Goal: Task Accomplishment & Management: Use online tool/utility

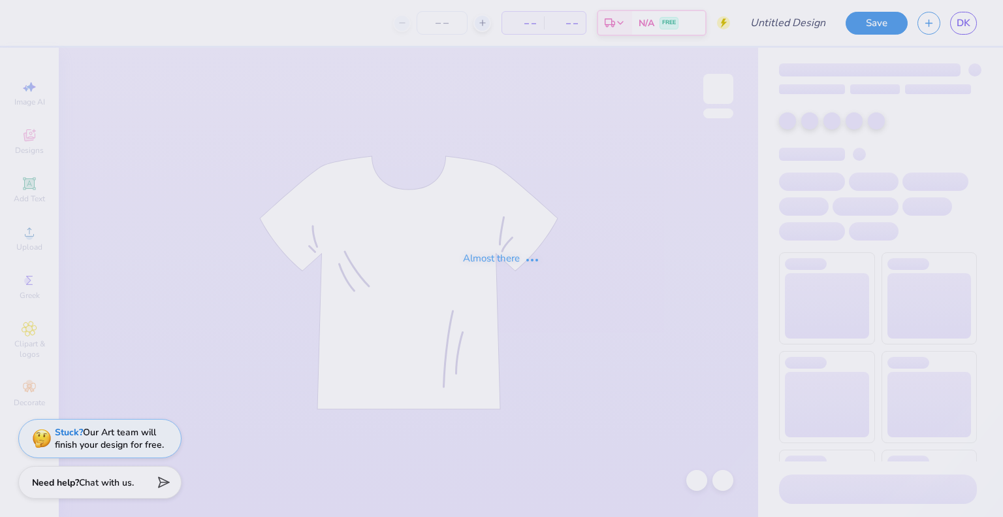
type input "fall shirt idea"
type input "12"
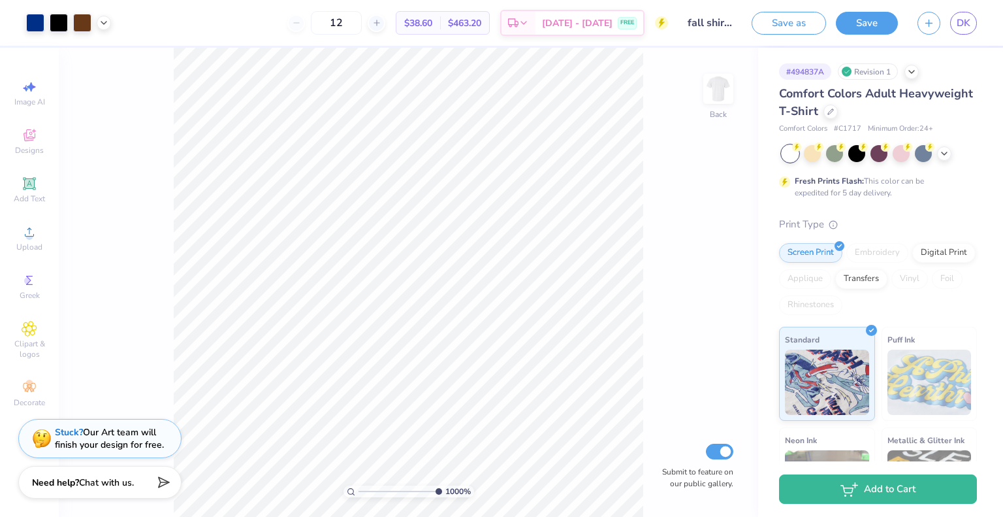
drag, startPoint x: 361, startPoint y: 491, endPoint x: 518, endPoint y: 485, distance: 157.6
click at [442, 485] on input "range" at bounding box center [401, 491] width 84 height 12
drag, startPoint x: 436, startPoint y: 490, endPoint x: 366, endPoint y: 496, distance: 70.2
type input "1.54"
click at [366, 496] on input "range" at bounding box center [403, 491] width 88 height 12
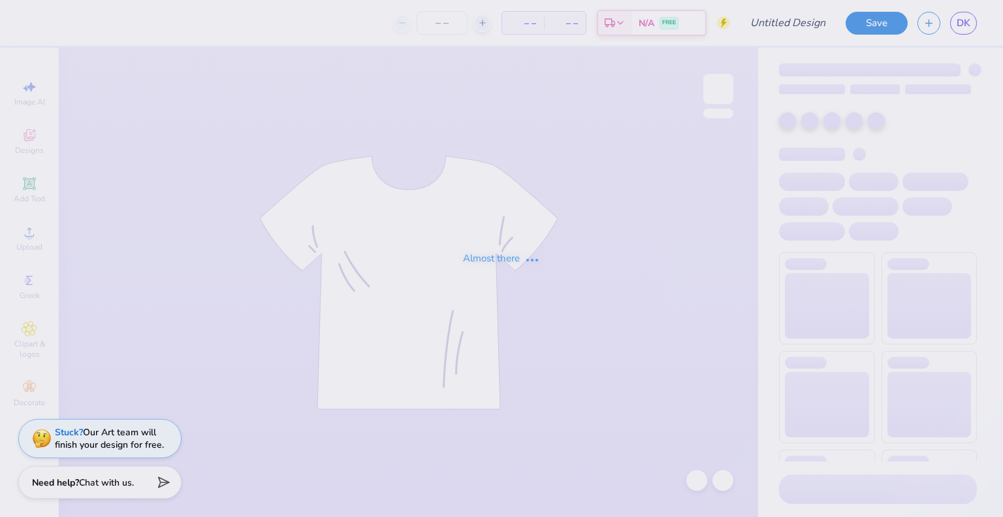
type input "Eclipse Cap idea 1"
type input "12"
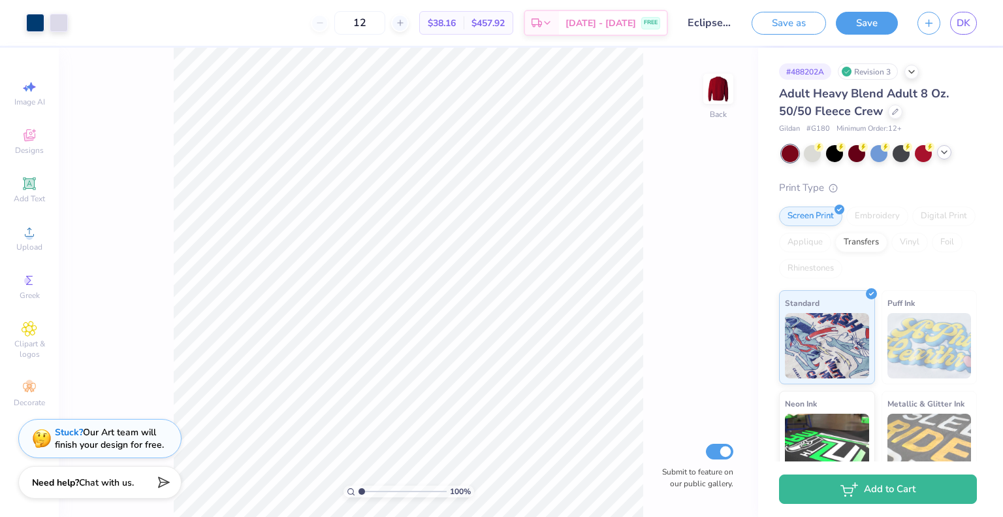
click at [947, 154] on icon at bounding box center [944, 152] width 10 height 10
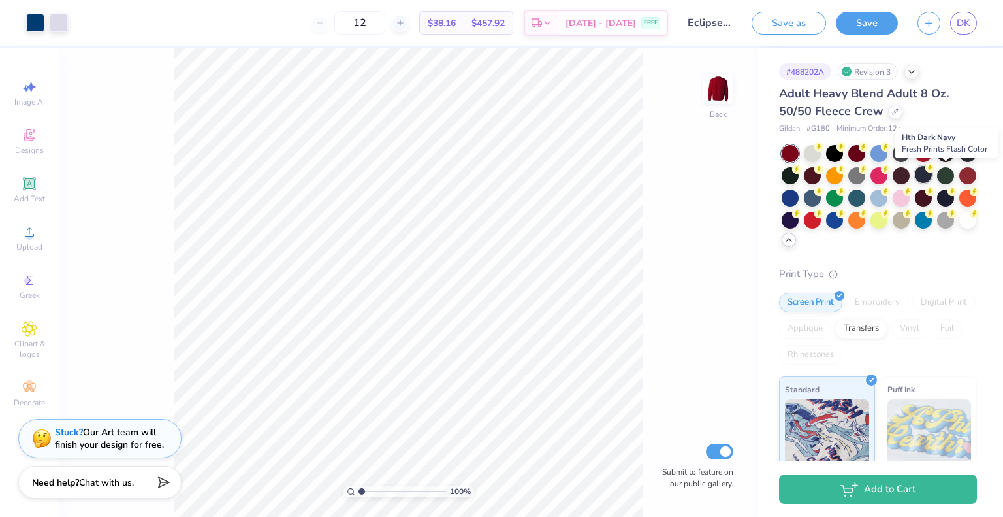
click at [932, 174] on div at bounding box center [923, 174] width 17 height 17
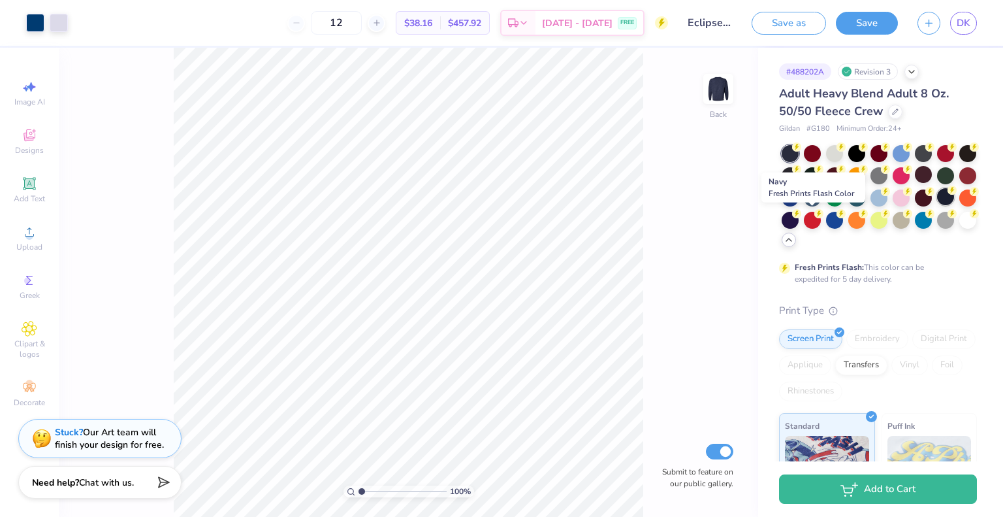
click at [938, 205] on div at bounding box center [946, 196] width 17 height 17
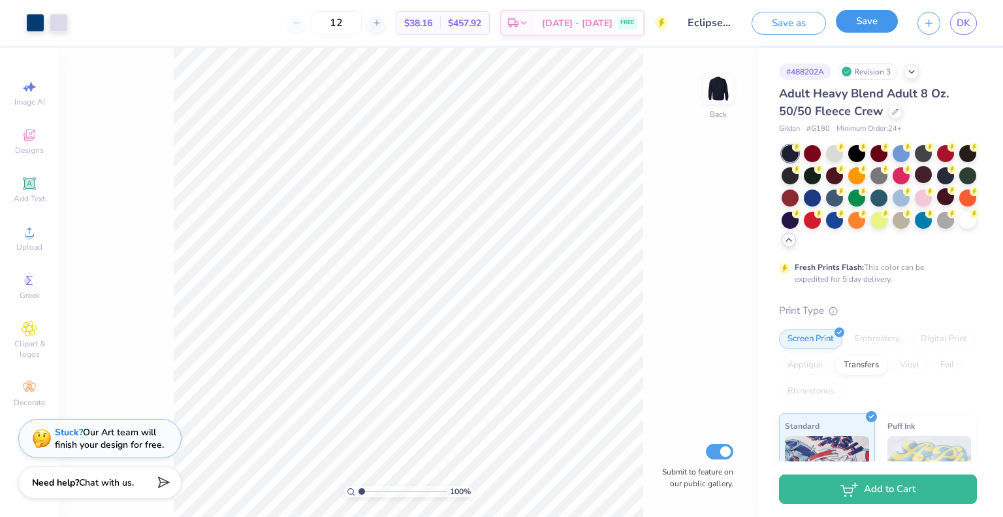
click at [867, 27] on button "Save" at bounding box center [867, 21] width 62 height 23
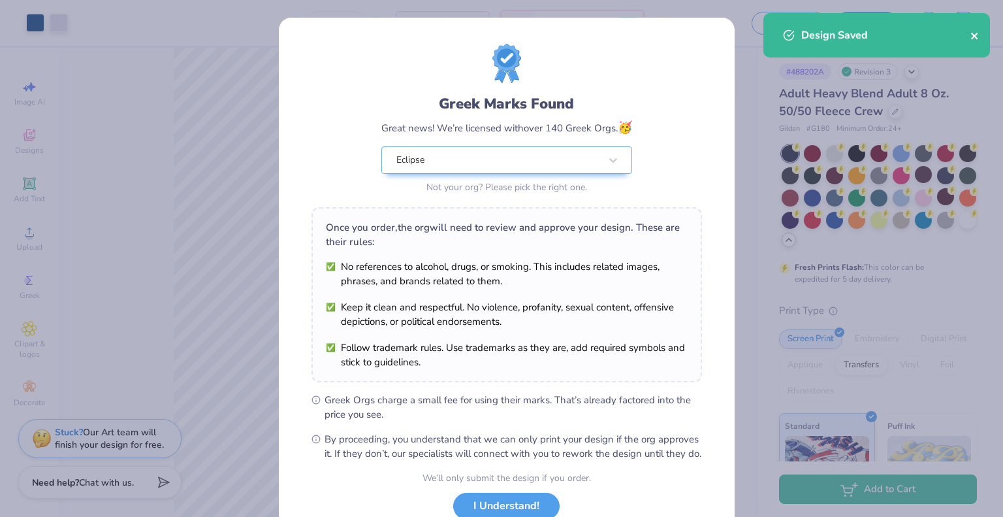
click at [972, 39] on icon "close" at bounding box center [974, 36] width 7 height 7
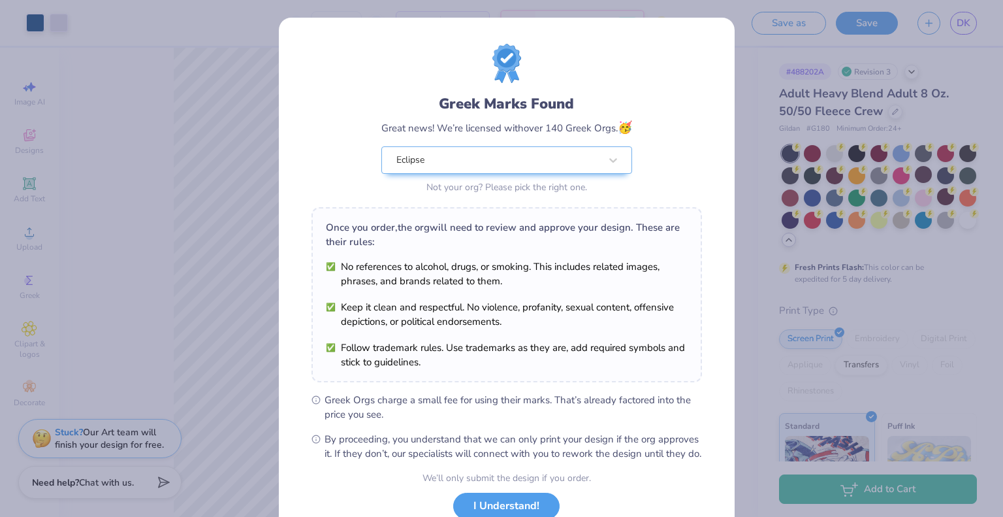
scroll to position [93, 0]
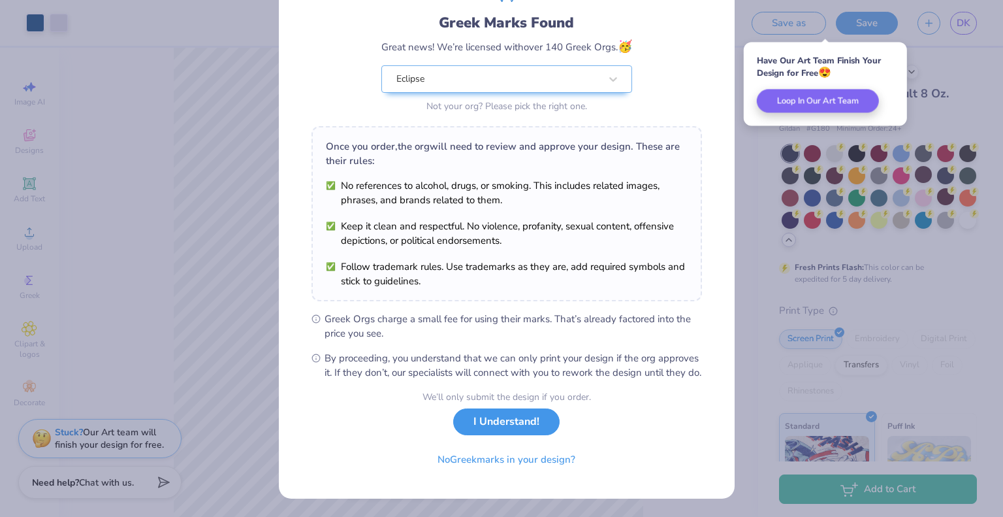
click at [480, 424] on button "I Understand!" at bounding box center [506, 421] width 106 height 27
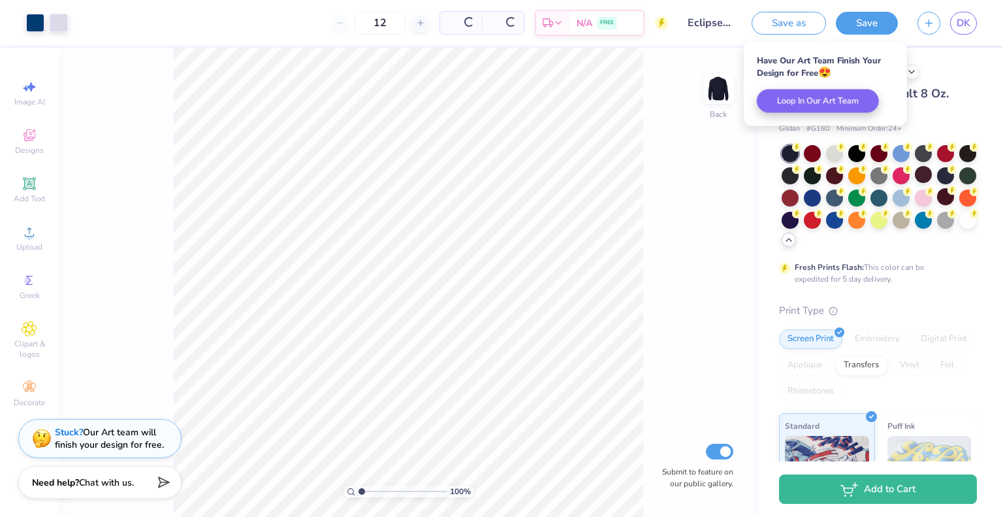
scroll to position [0, 0]
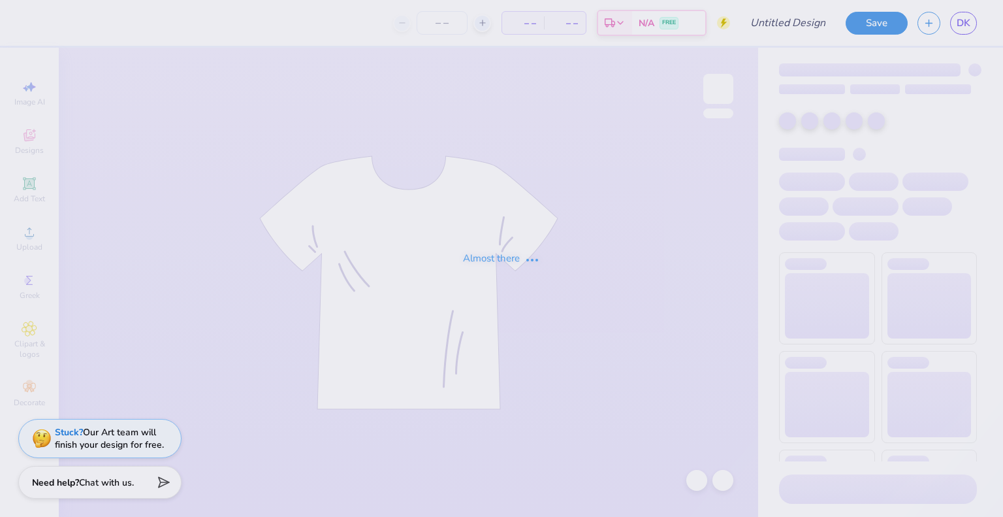
type input "Eclipse Cap v2"
type input "12"
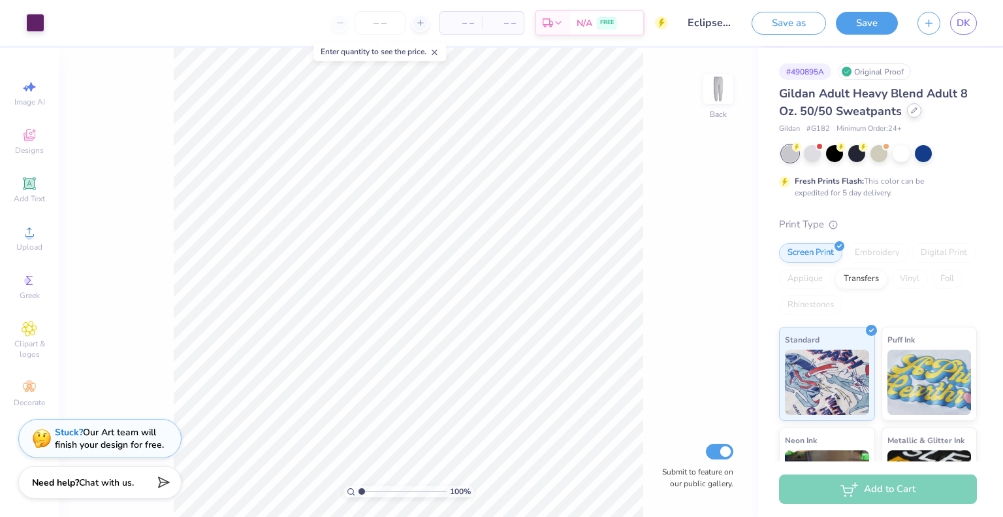
click at [912, 114] on div at bounding box center [914, 110] width 14 height 14
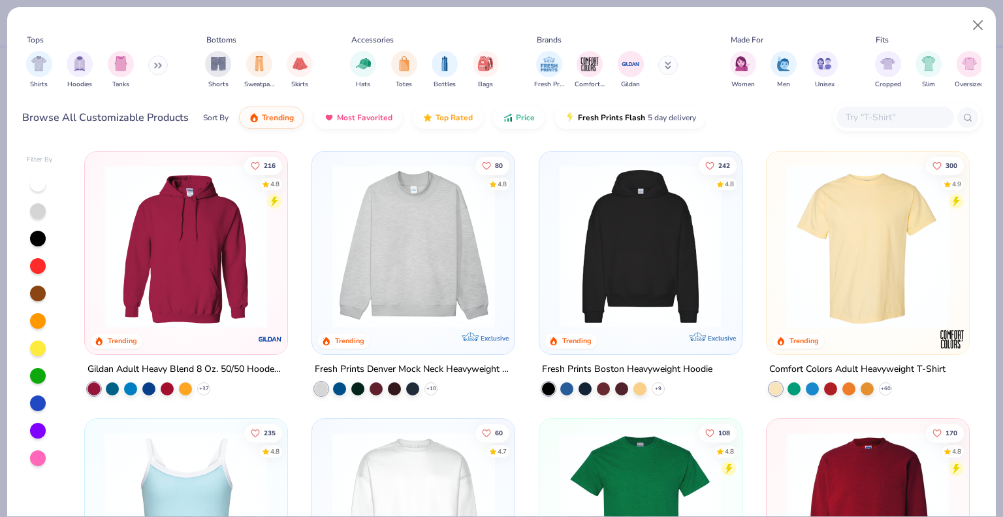
click at [892, 112] on input "text" at bounding box center [895, 117] width 101 height 15
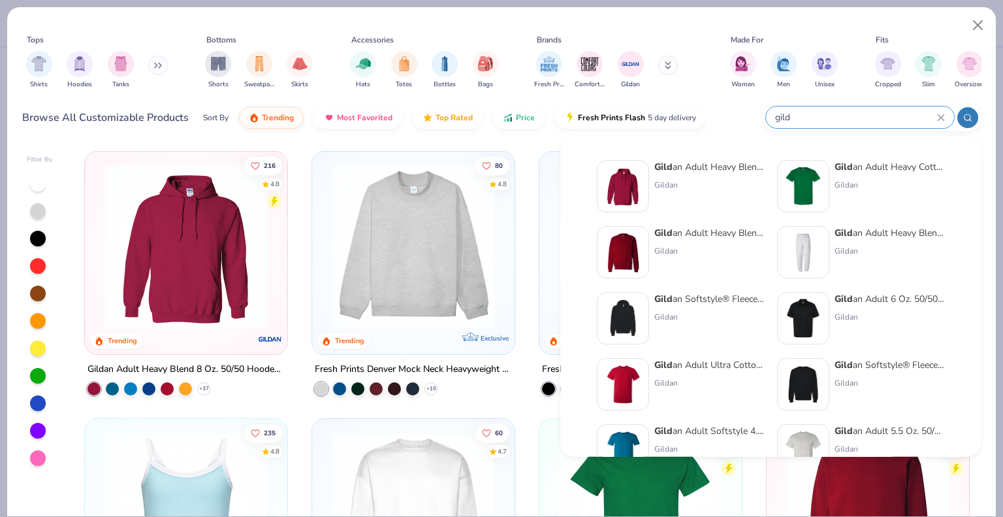
type input "gild"
click at [868, 230] on div "Gild an Adult Heavy Blend Adult 8 Oz. 50/50 Sweatpants" at bounding box center [890, 233] width 110 height 14
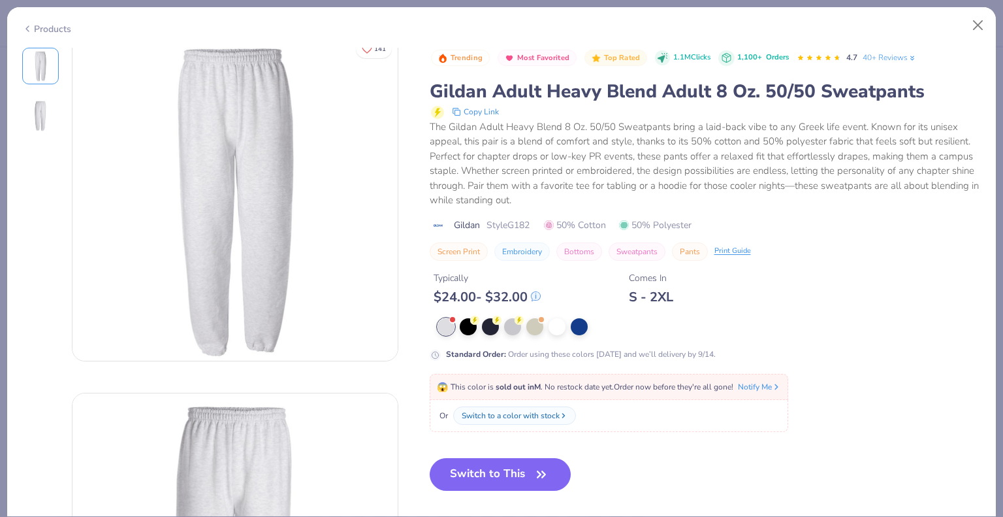
scroll to position [15, 0]
drag, startPoint x: 563, startPoint y: 221, endPoint x: 682, endPoint y: 227, distance: 119.0
click at [682, 227] on span "50% Cotton 50% Polyester" at bounding box center [618, 225] width 148 height 14
click at [685, 224] on span "50% Polyester" at bounding box center [655, 225] width 73 height 14
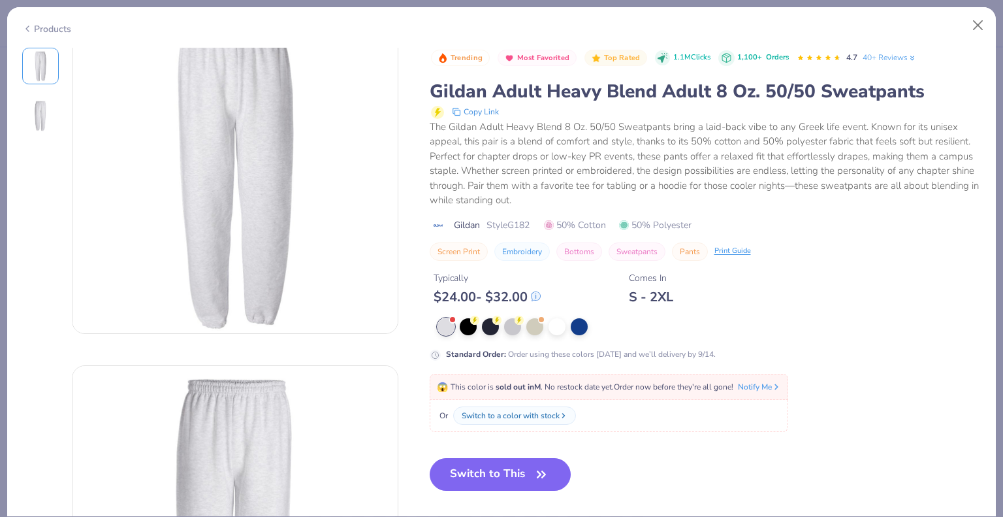
scroll to position [0, 0]
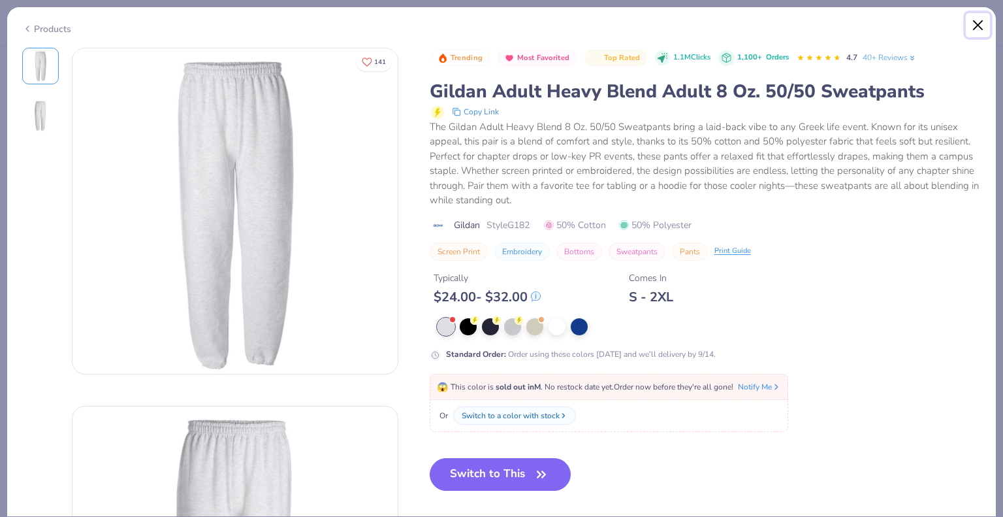
click at [975, 21] on button "Close" at bounding box center [978, 25] width 25 height 25
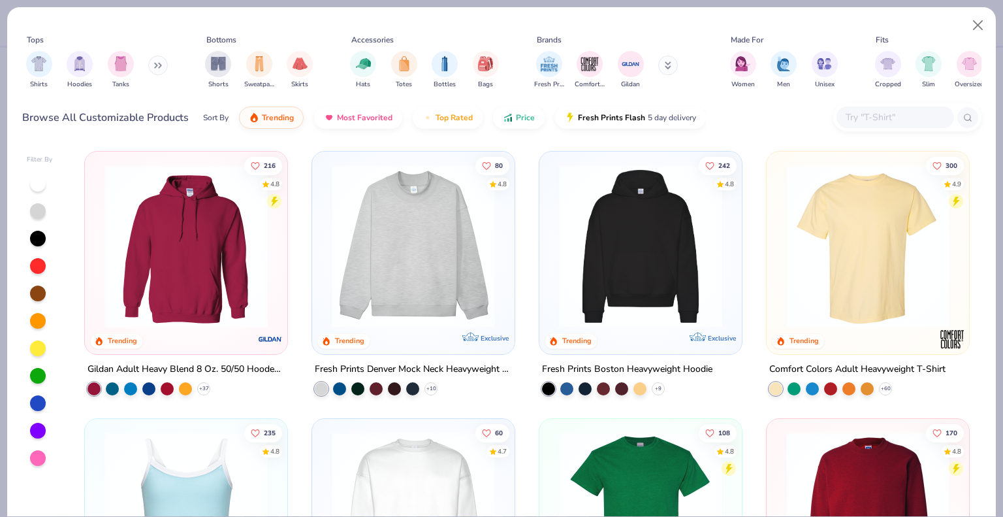
click at [850, 116] on input "text" at bounding box center [895, 117] width 101 height 15
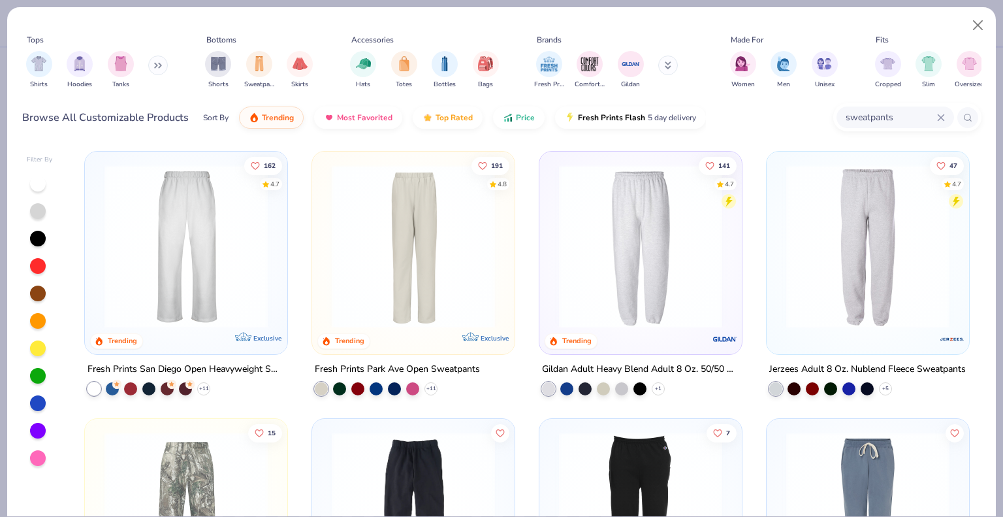
click at [847, 120] on input "sweatpants" at bounding box center [891, 117] width 93 height 15
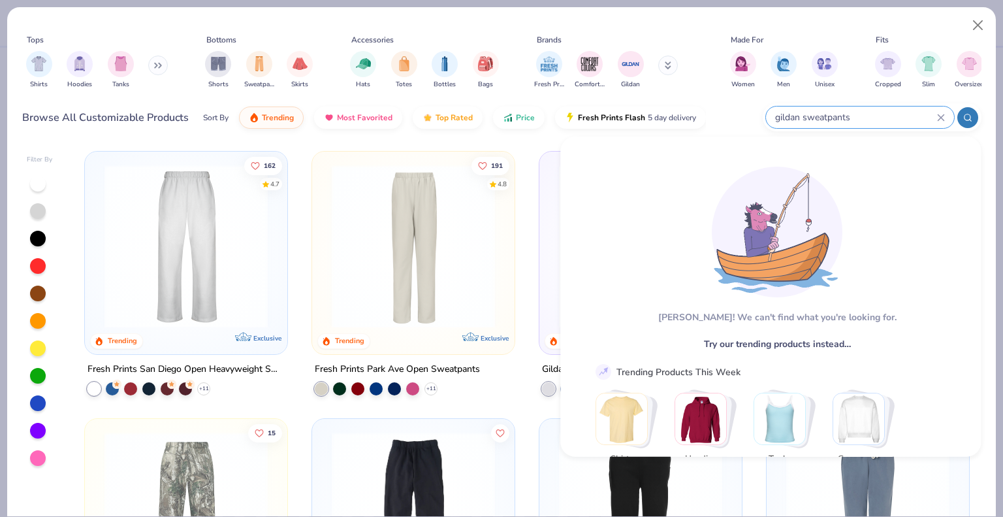
type input "gildan sweatpants"
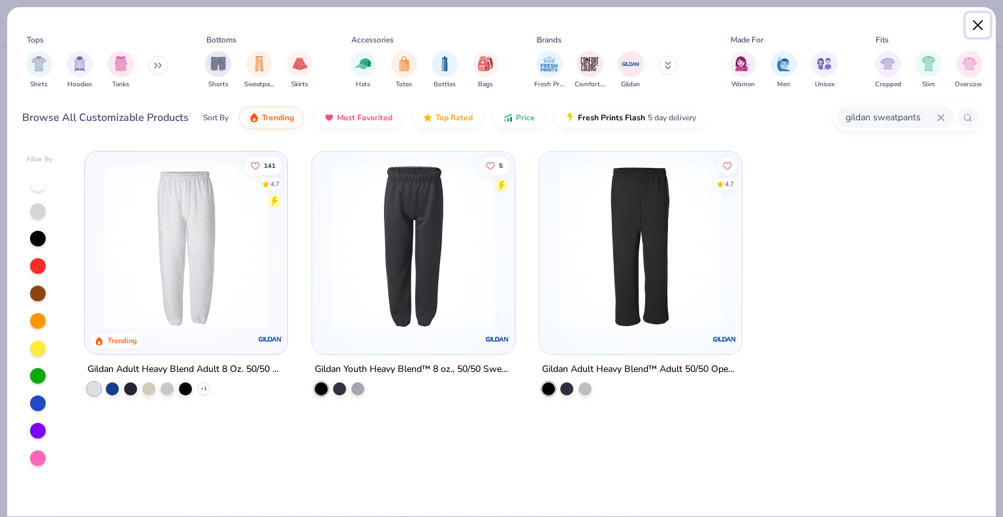
click at [972, 28] on button "Close" at bounding box center [978, 25] width 25 height 25
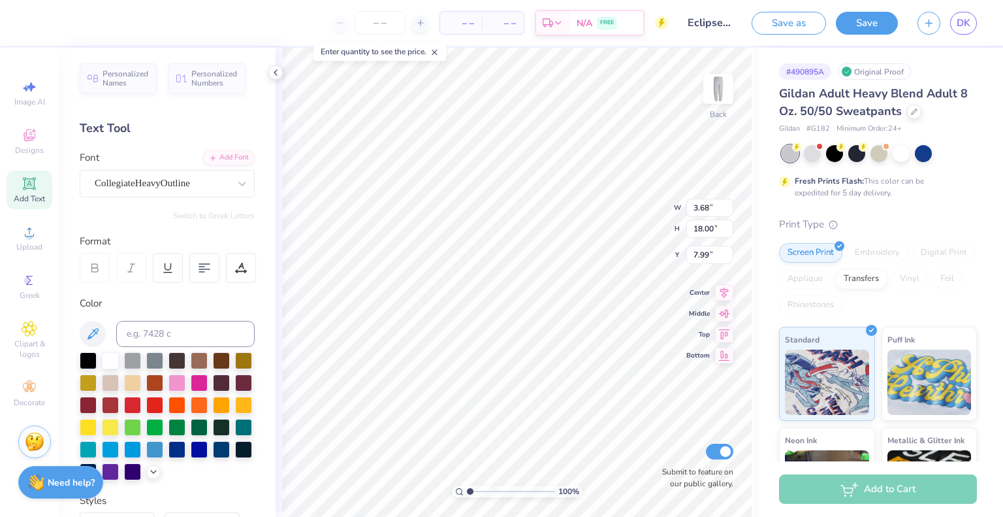
scroll to position [10, 1]
type input "3.63"
type input "3.33"
type input "16.27"
type input "3.64"
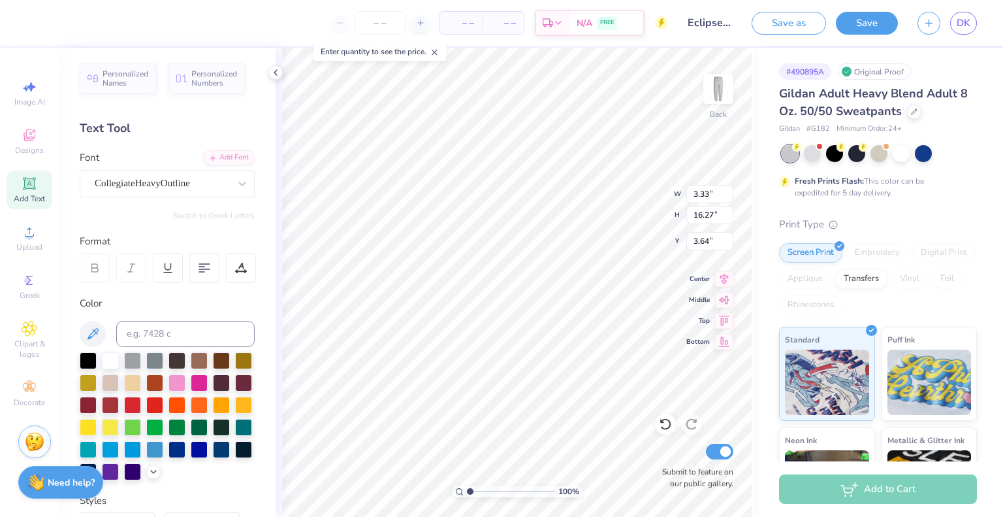
type input "4.73"
click at [879, 21] on button "Save" at bounding box center [867, 21] width 62 height 23
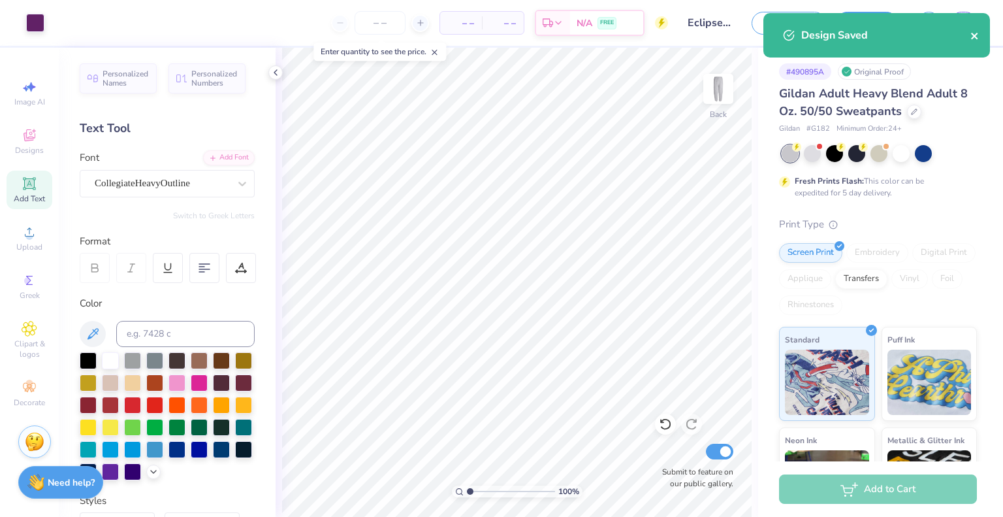
click at [975, 37] on icon "close" at bounding box center [974, 36] width 7 height 7
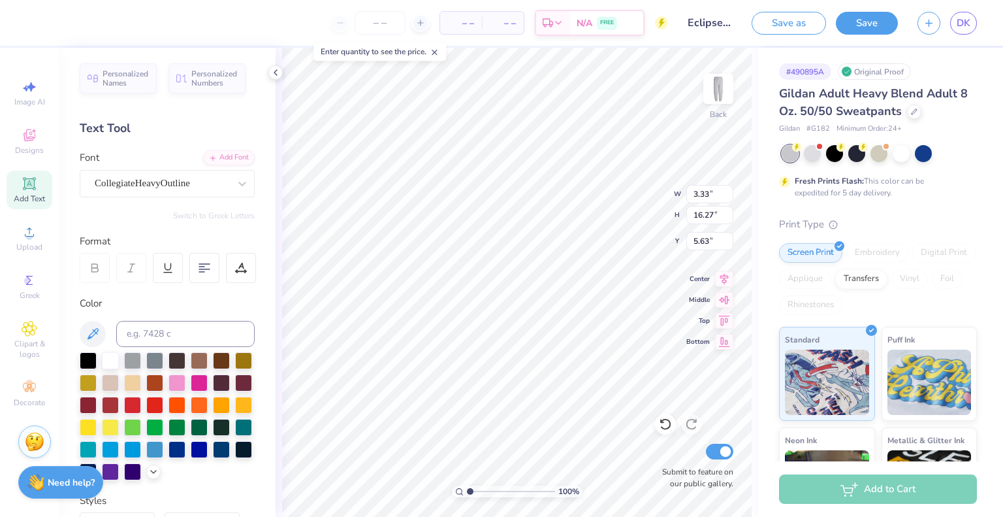
type input "5.68"
click at [872, 23] on button "Save" at bounding box center [867, 21] width 62 height 23
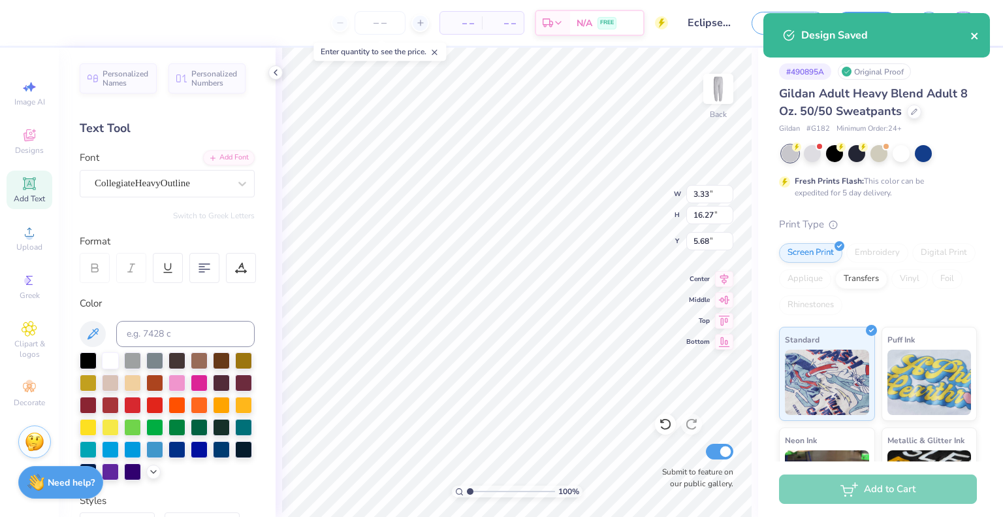
click at [975, 39] on icon "close" at bounding box center [975, 36] width 9 height 10
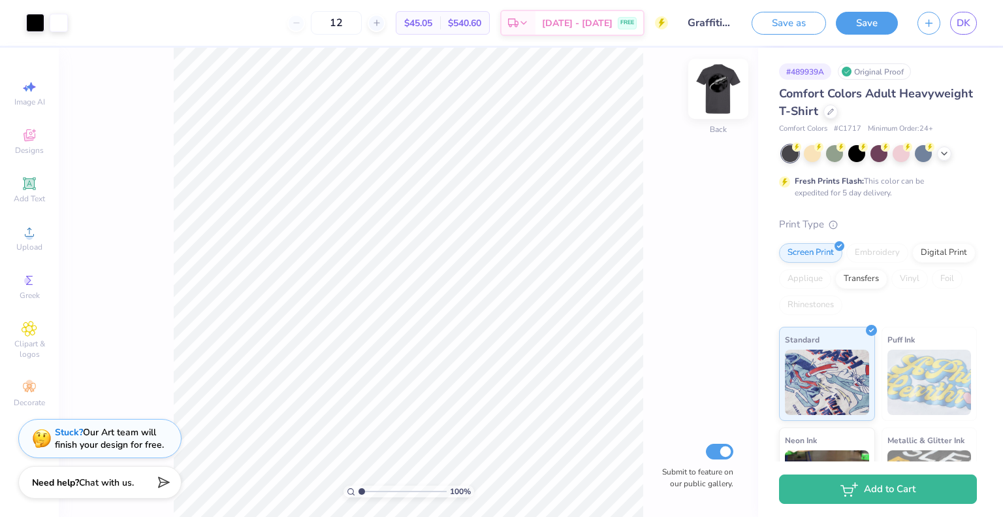
click at [730, 95] on img at bounding box center [719, 89] width 52 height 52
click at [385, 27] on div at bounding box center [377, 23] width 18 height 18
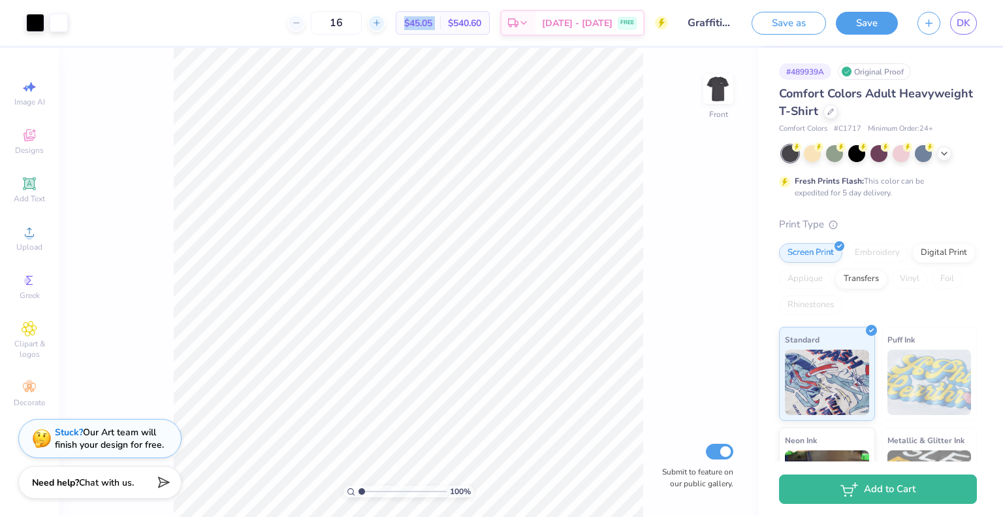
click at [385, 27] on div at bounding box center [377, 23] width 18 height 18
type input "20"
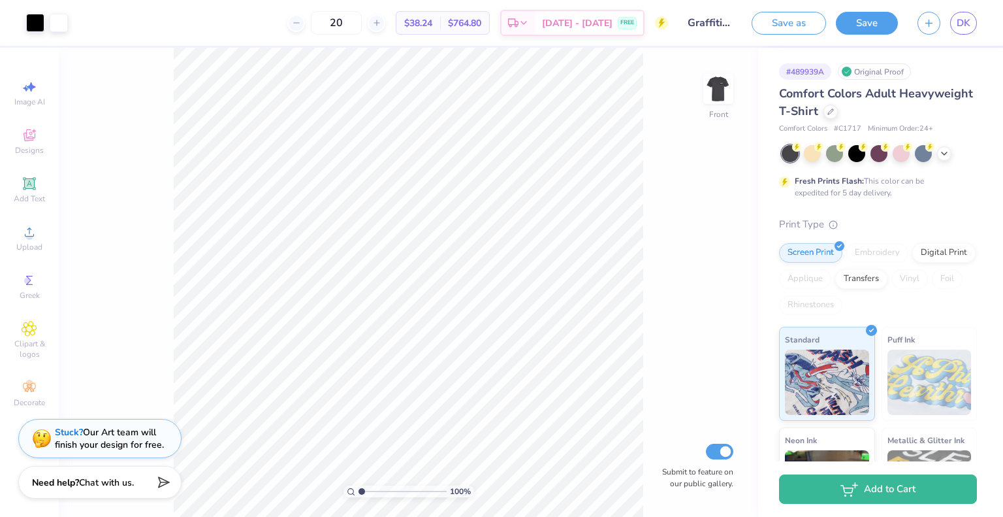
click at [260, 24] on div "20 $38.24 Per Item $764.80 Total Est. Delivery Sep 12 - 15 FREE" at bounding box center [373, 23] width 591 height 46
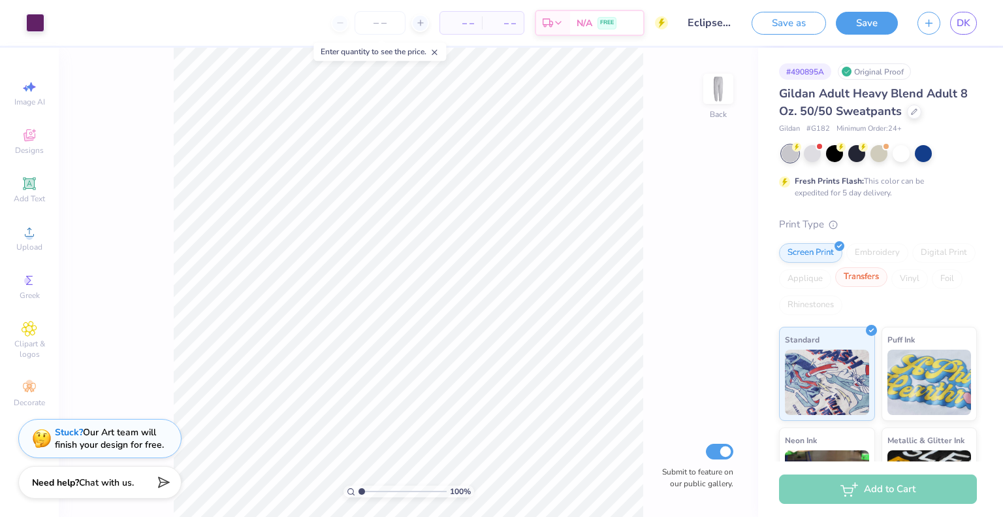
click at [888, 280] on div "Transfers" at bounding box center [862, 277] width 52 height 20
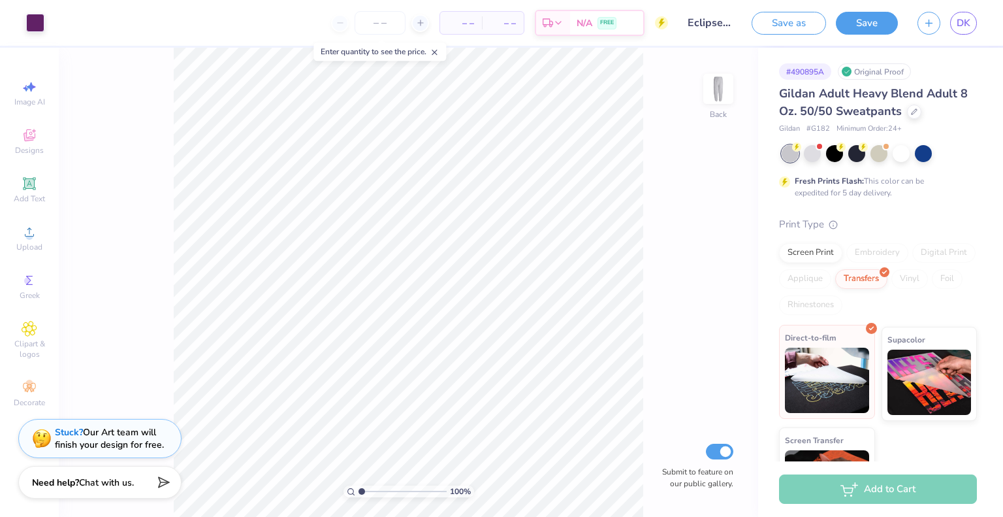
scroll to position [59, 0]
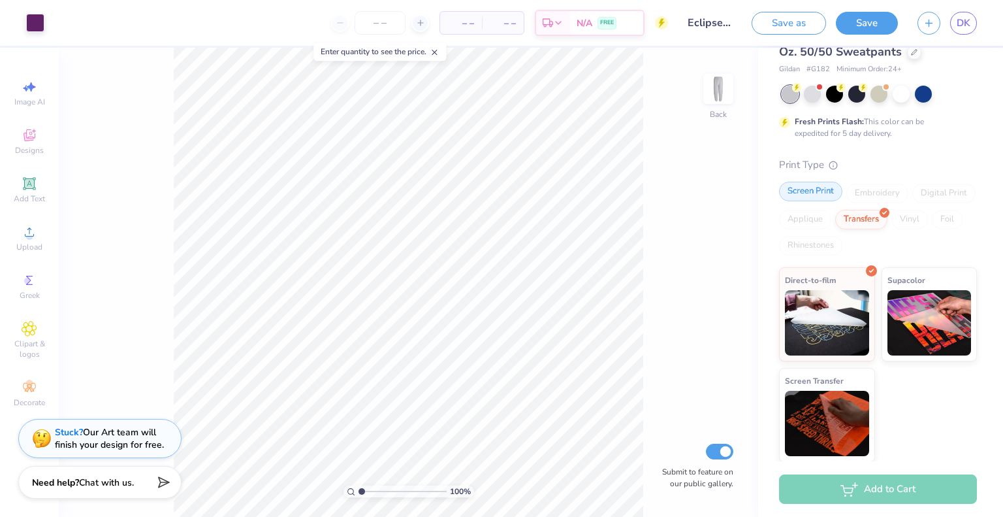
click at [811, 188] on div "Screen Print" at bounding box center [810, 192] width 63 height 20
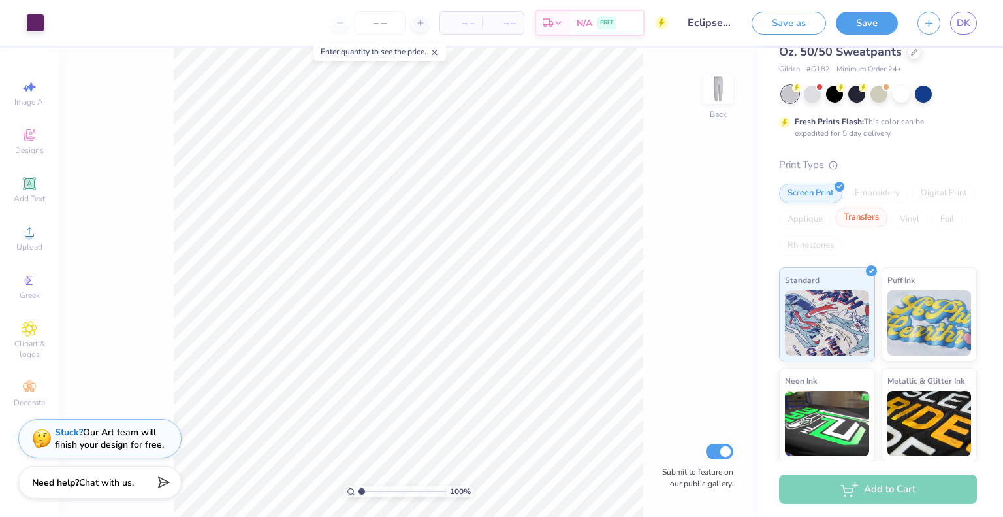
click at [888, 223] on div "Transfers" at bounding box center [862, 218] width 52 height 20
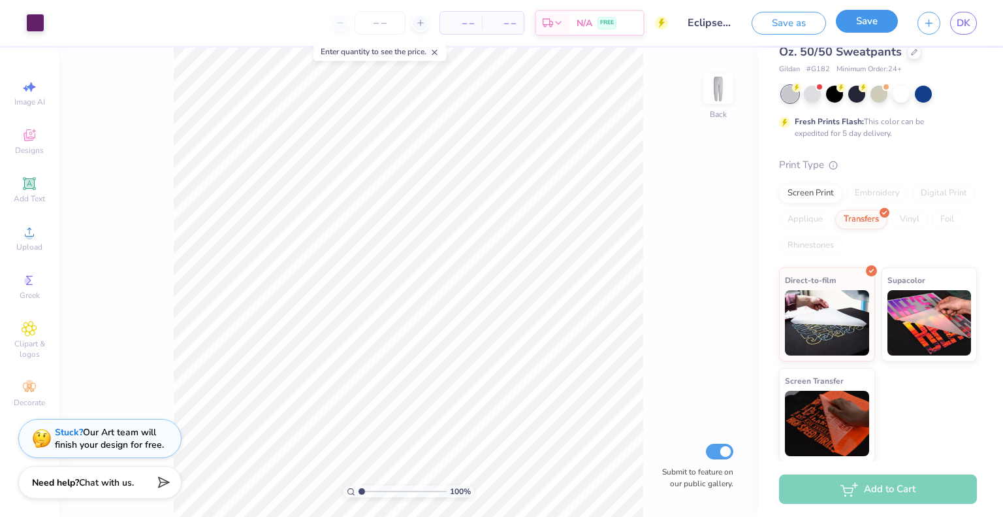
click at [856, 24] on button "Save" at bounding box center [867, 21] width 62 height 23
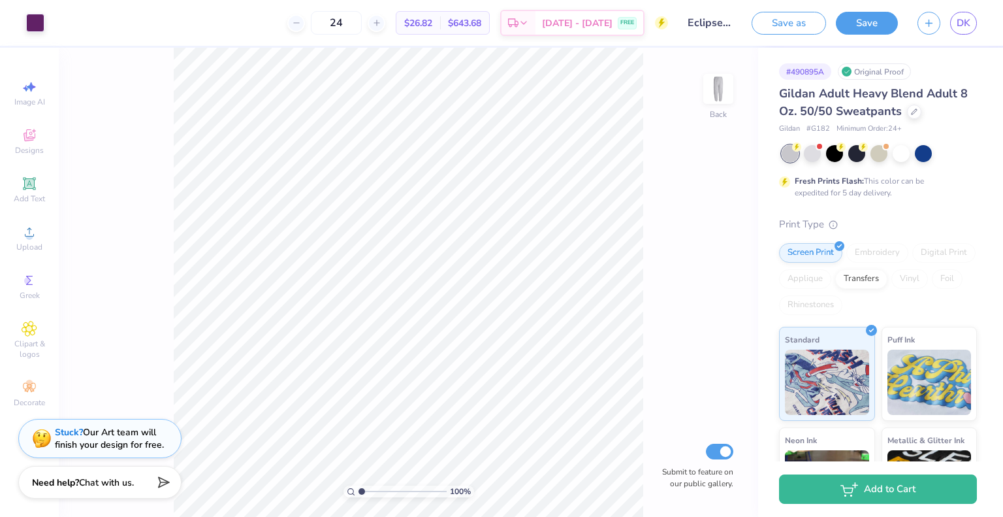
click at [706, 370] on div "100 % Back Submit to feature on our public gallery." at bounding box center [409, 282] width 700 height 469
click at [888, 281] on div "Transfers" at bounding box center [862, 277] width 52 height 20
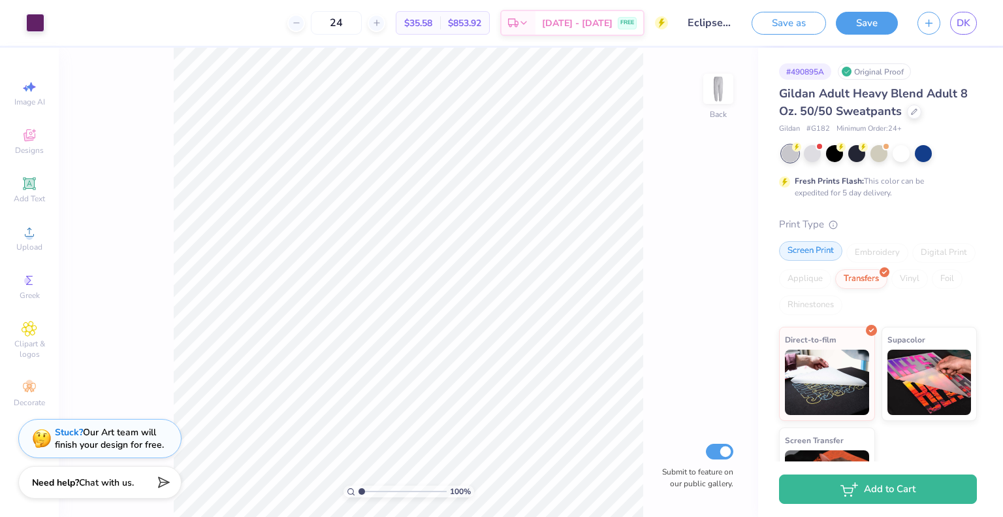
click at [818, 257] on div "Screen Print" at bounding box center [810, 251] width 63 height 20
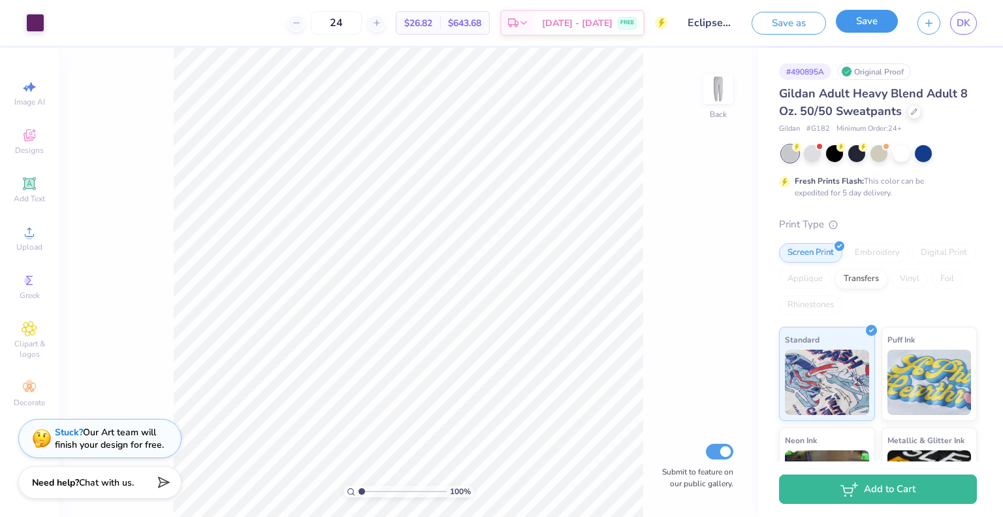
click at [862, 25] on button "Save" at bounding box center [867, 21] width 62 height 23
